Goal: Information Seeking & Learning: Learn about a topic

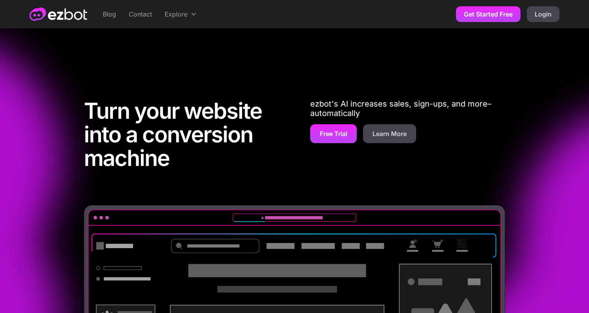
click at [174, 77] on div "Turn your website into a conversion machine ezbot's AI increases sales, sign-up…" at bounding box center [294, 137] width 421 height 138
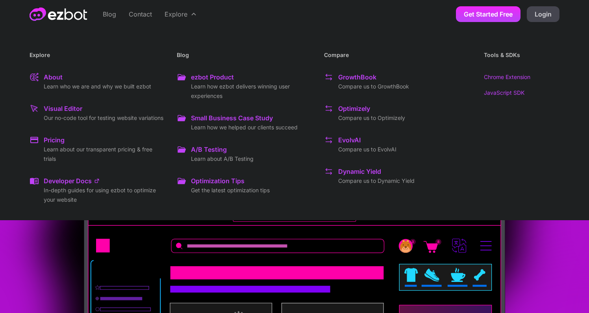
click at [365, 109] on div "Optimizely" at bounding box center [354, 108] width 32 height 9
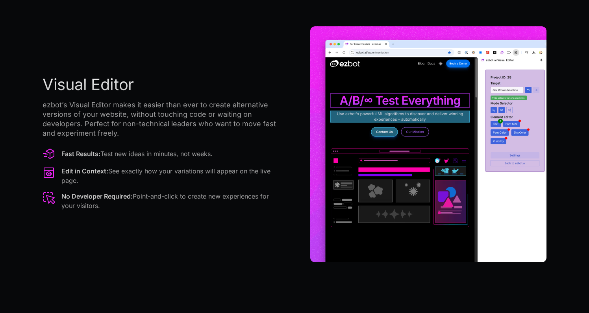
scroll to position [853, 0]
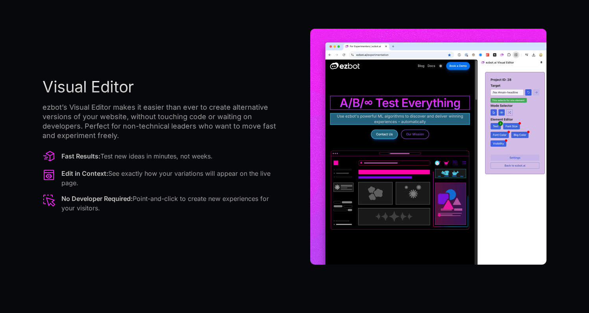
click at [568, 189] on div "Visual Editor [PERSON_NAME]’s Visual Editor makes it easier than ever to create…" at bounding box center [294, 147] width 589 height 324
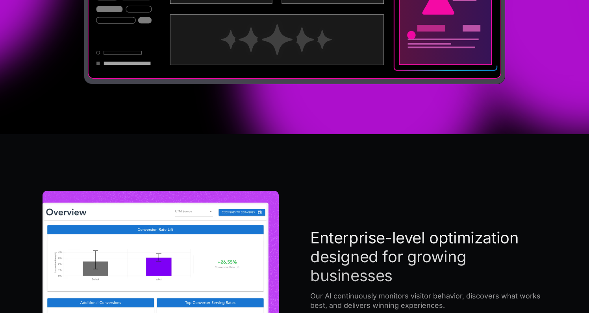
scroll to position [0, 0]
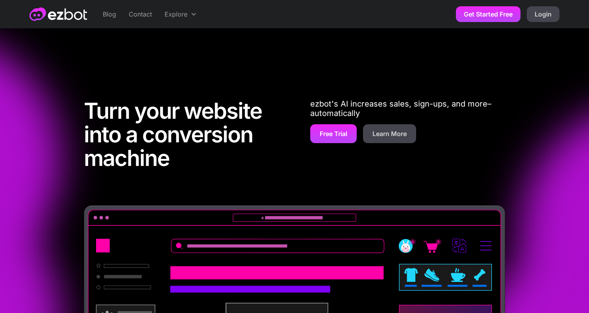
click at [568, 187] on div "Turn your website into a conversion machine ezbot's AI increases sales, sign-up…" at bounding box center [294, 259] width 589 height 383
